Goal: Task Accomplishment & Management: Manage account settings

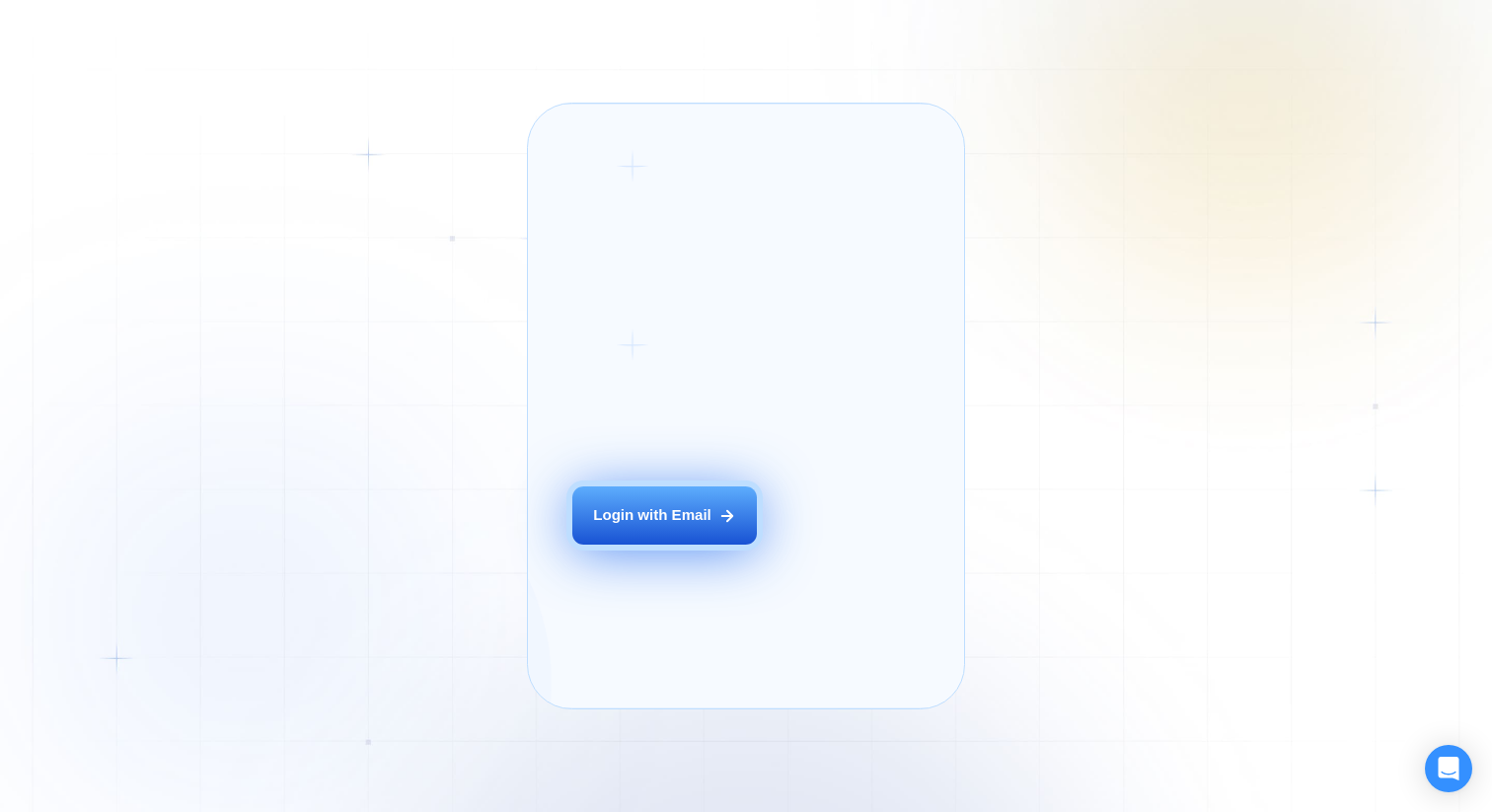
click at [675, 526] on div "Login with Email" at bounding box center [653, 515] width 119 height 21
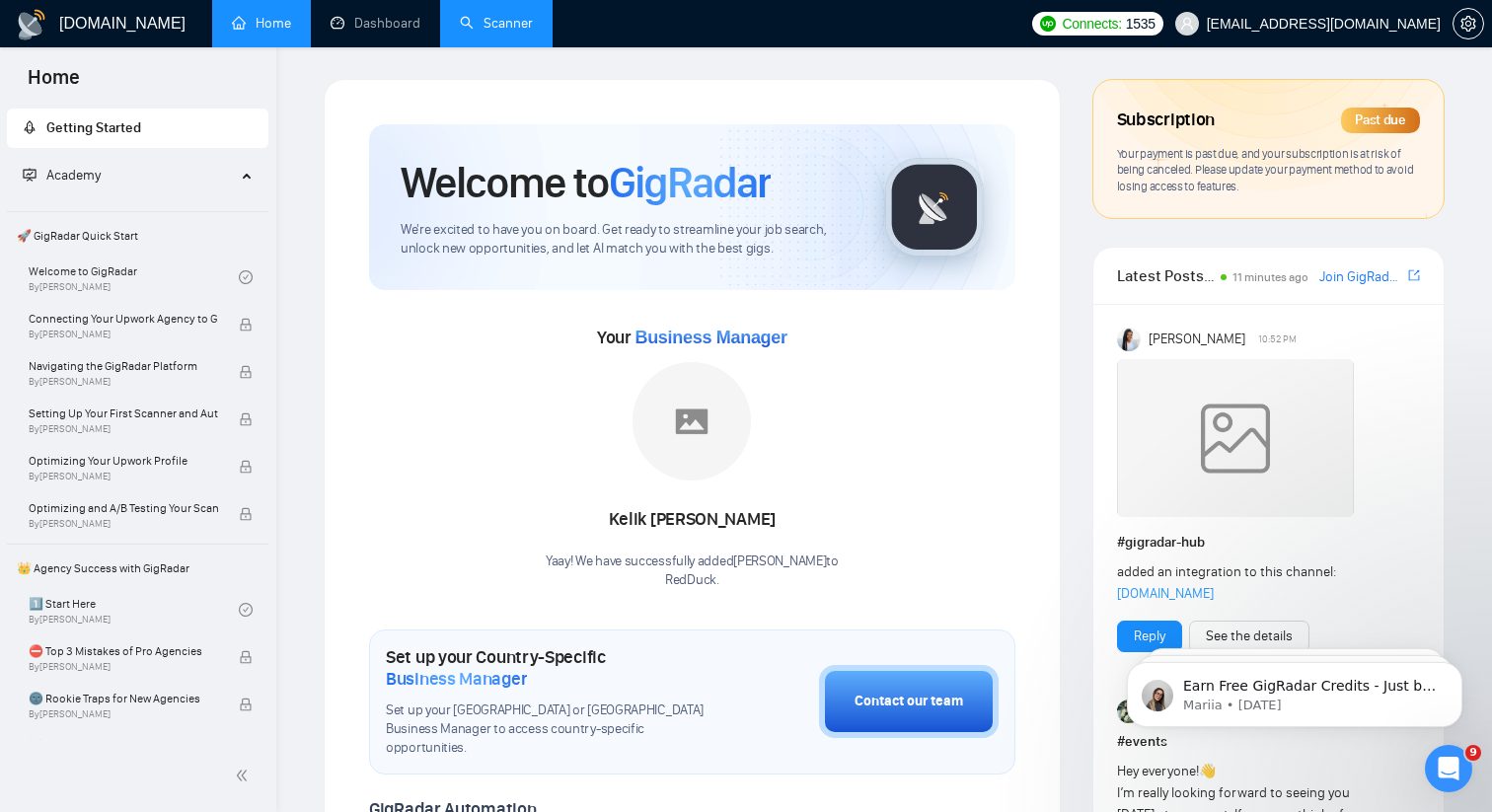
click at [478, 15] on link "Scanner" at bounding box center [497, 23] width 73 height 17
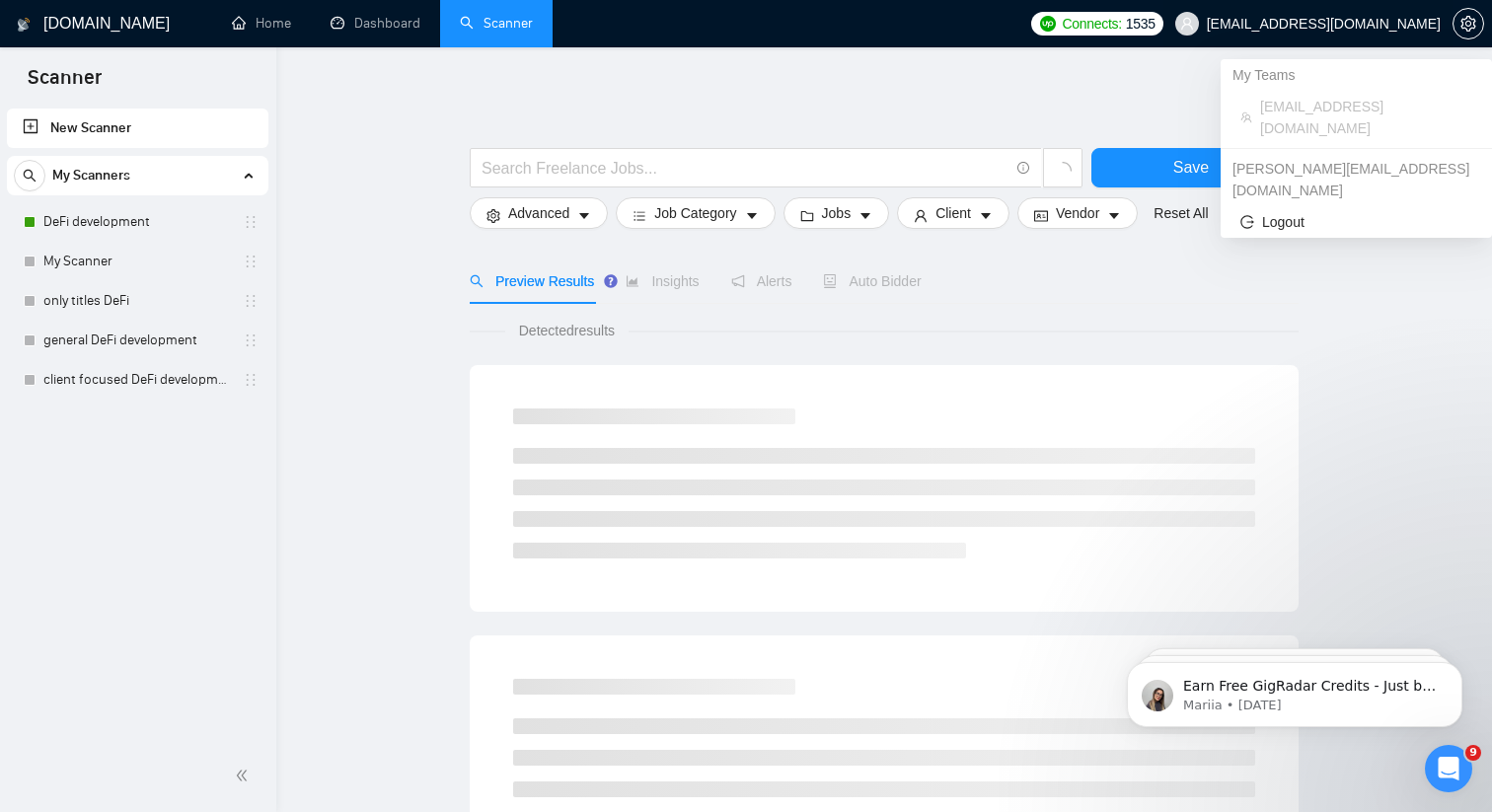
click at [1407, 34] on span "[EMAIL_ADDRESS][DOMAIN_NAME]" at bounding box center [1308, 24] width 289 height 63
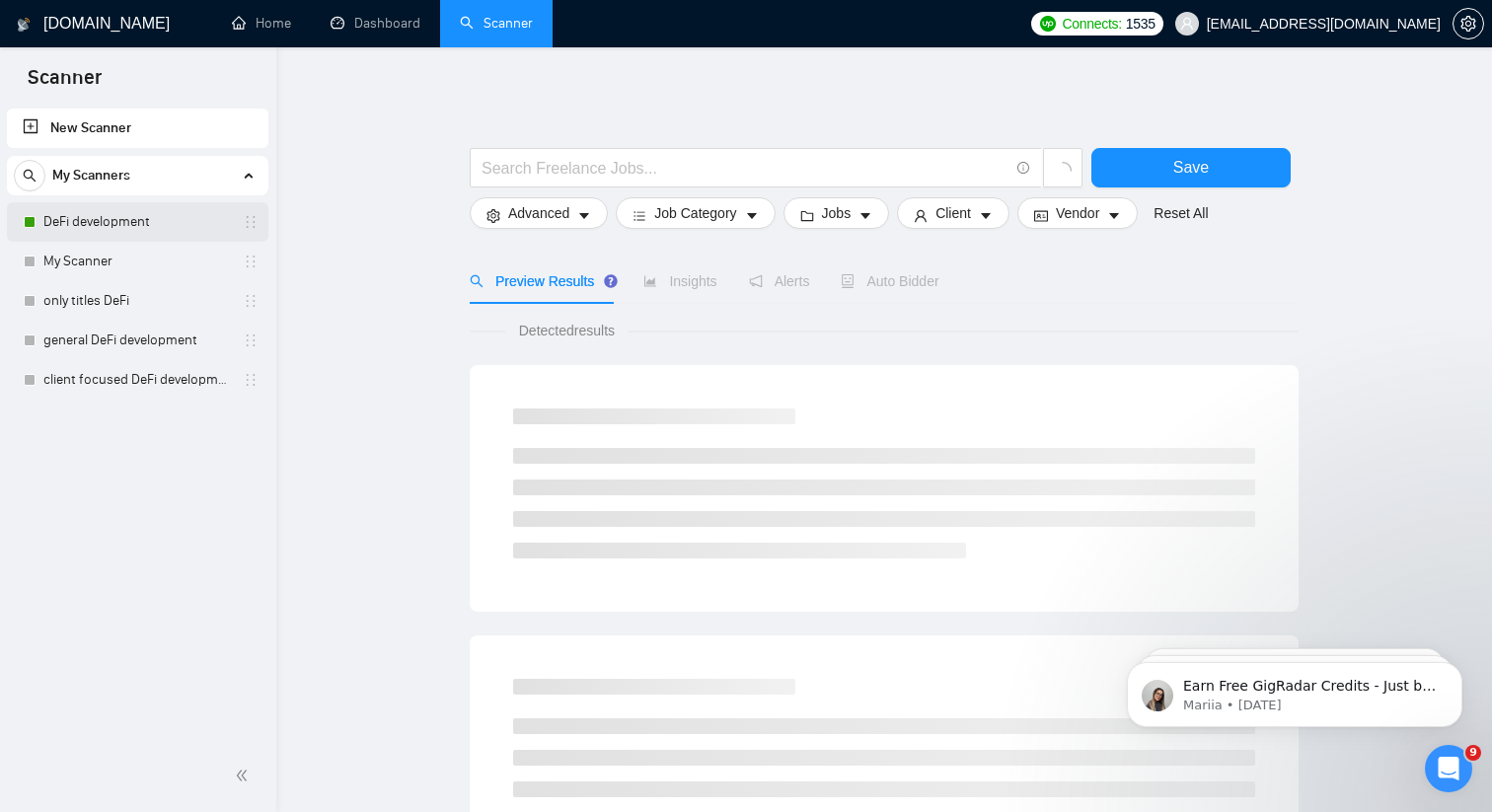
click at [121, 226] on link "DeFi development" at bounding box center [138, 222] width 188 height 40
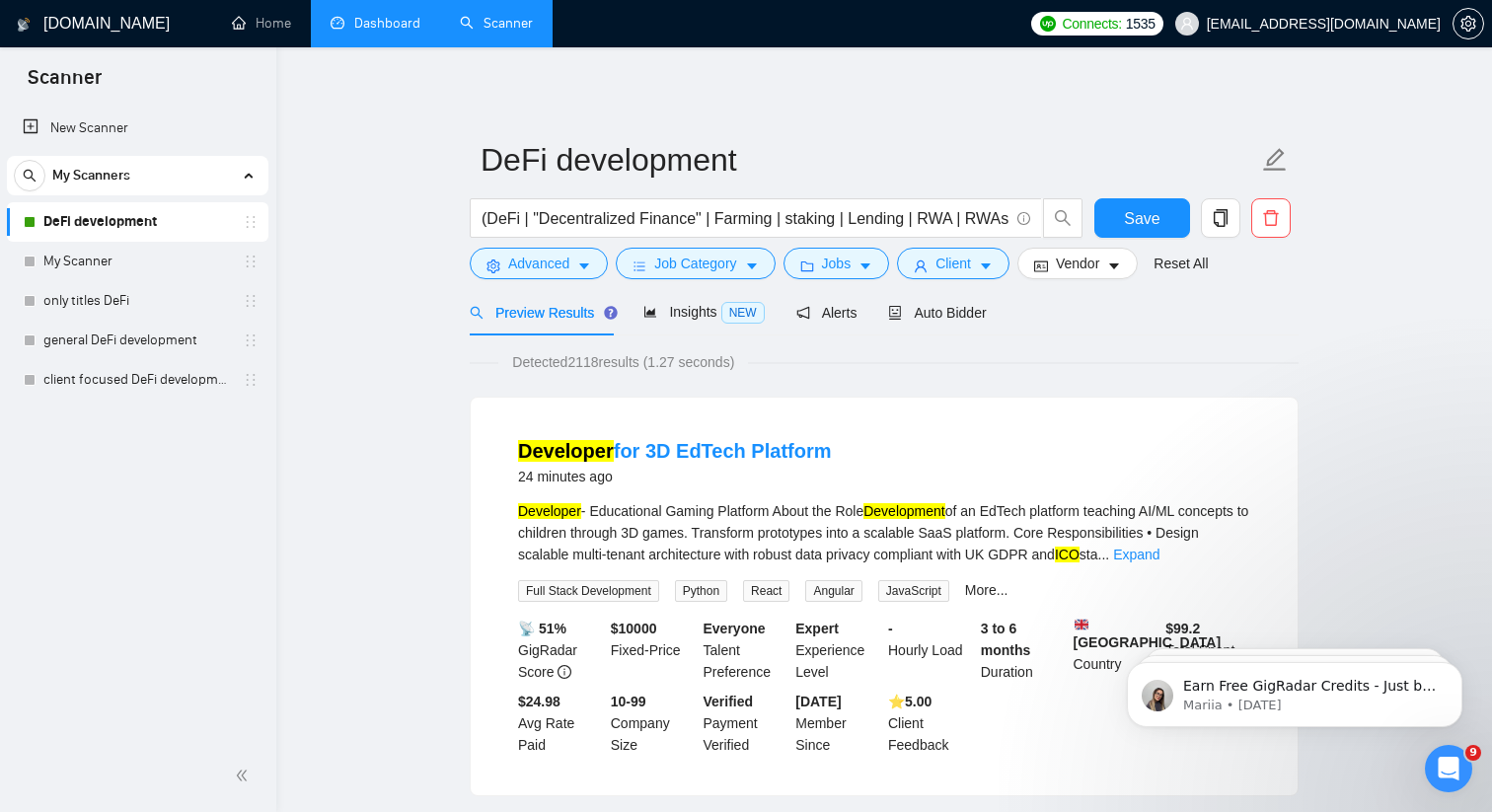
click at [390, 17] on link "Dashboard" at bounding box center [375, 23] width 90 height 17
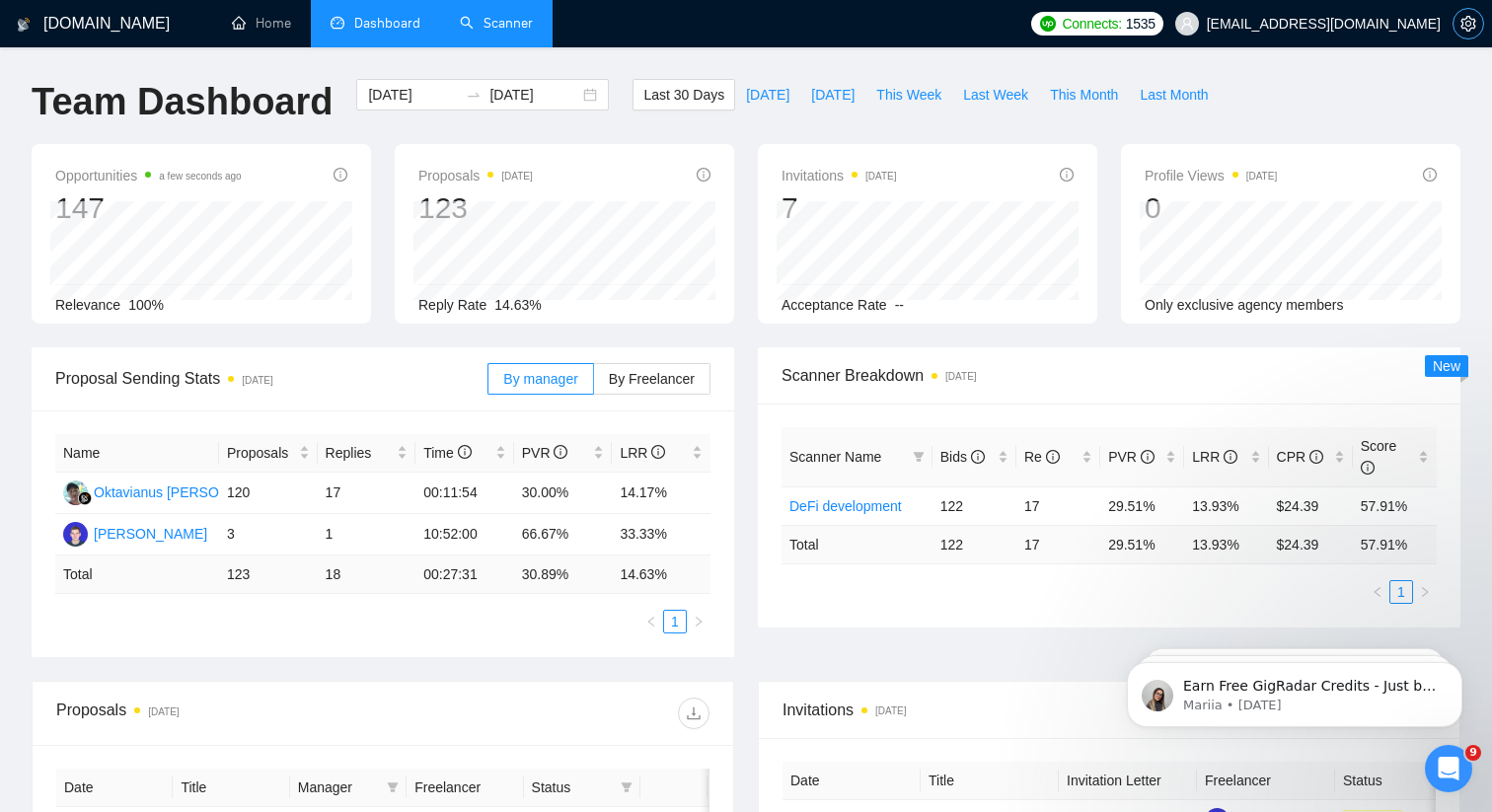
click at [1471, 13] on button "button" at bounding box center [1468, 24] width 32 height 32
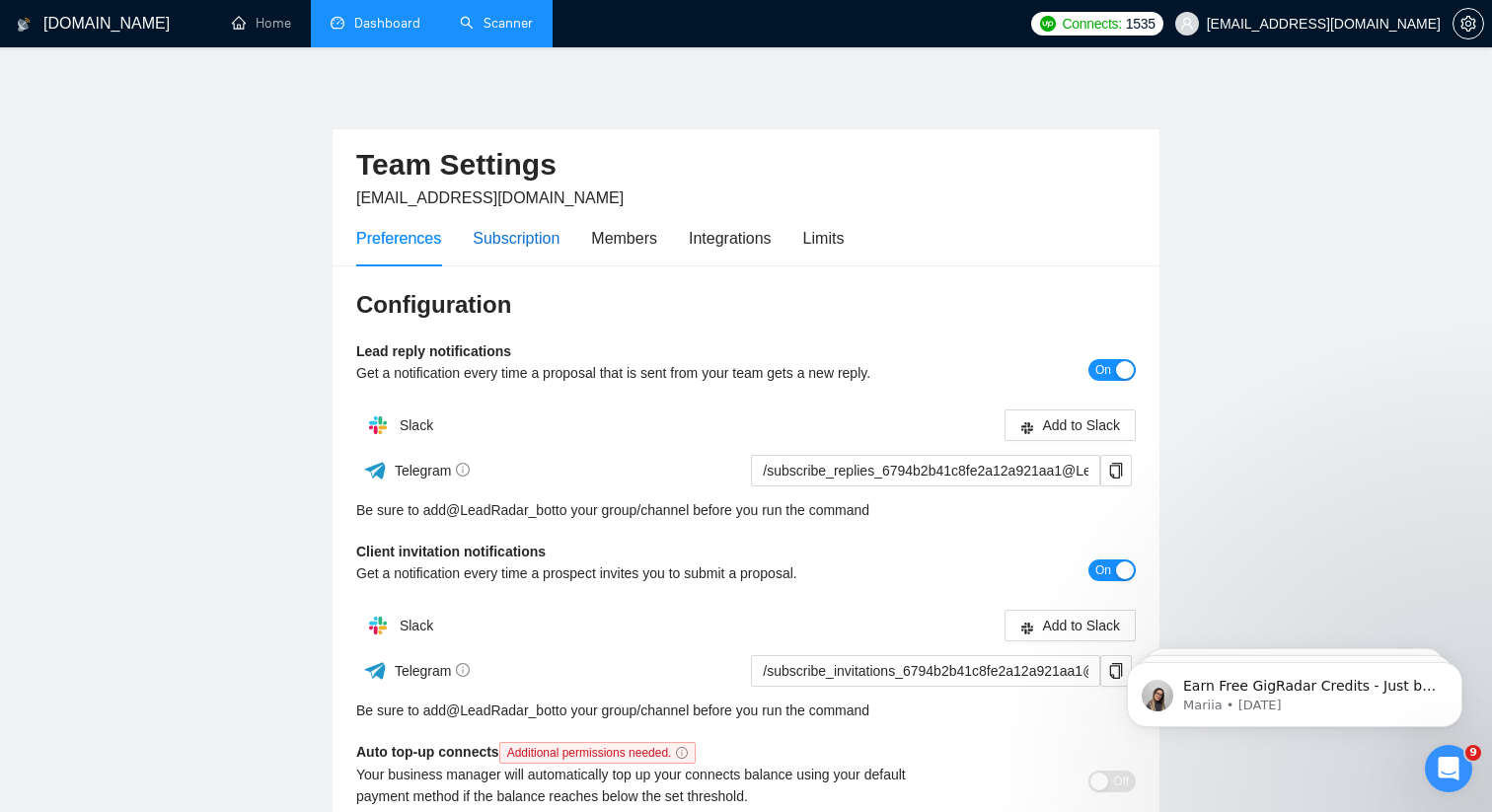
click at [526, 240] on div "Subscription" at bounding box center [516, 237] width 87 height 25
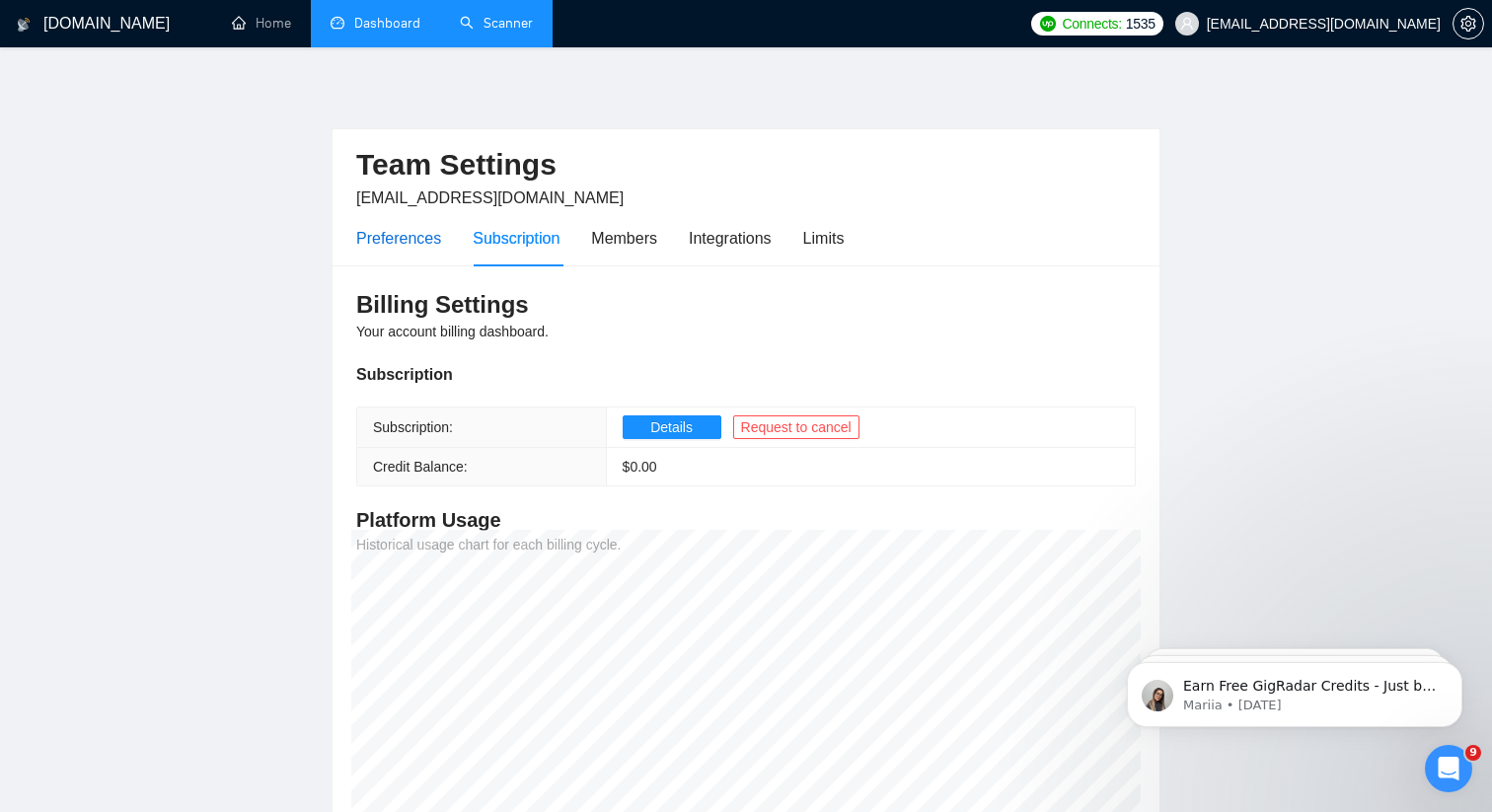
click at [396, 234] on div "Preferences" at bounding box center [399, 237] width 85 height 25
